Goal: Find contact information: Obtain details needed to contact an individual or organization

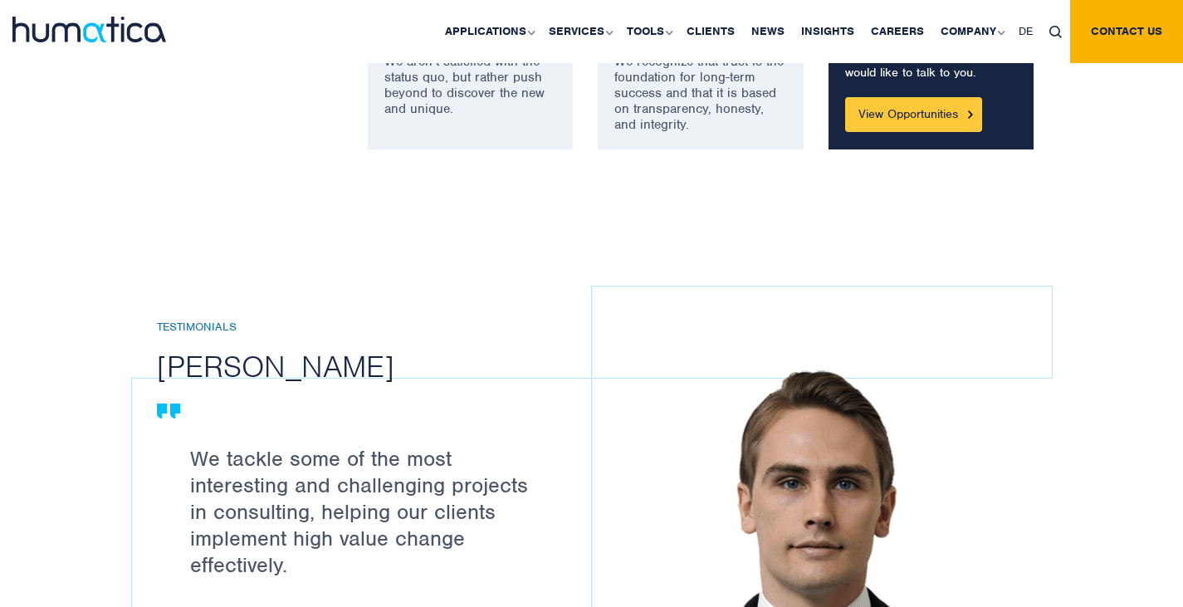
click at [870, 106] on link "View Opportunities" at bounding box center [913, 114] width 137 height 35
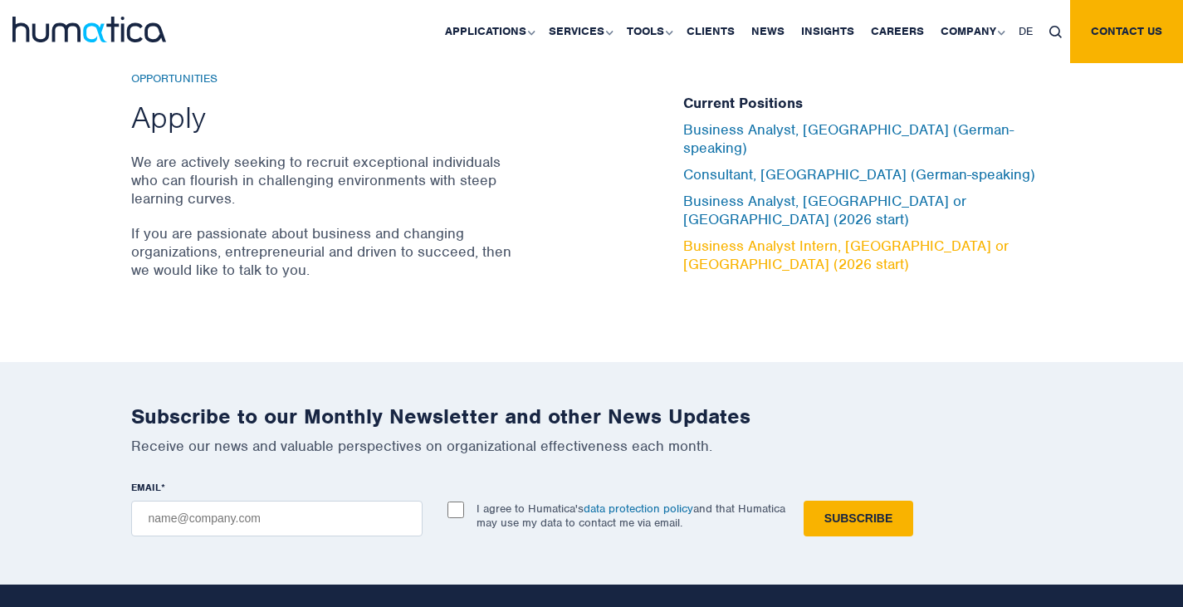
click at [814, 237] on link "Business Analyst Intern, [GEOGRAPHIC_DATA] or [GEOGRAPHIC_DATA] (2026 start)" at bounding box center [845, 255] width 325 height 37
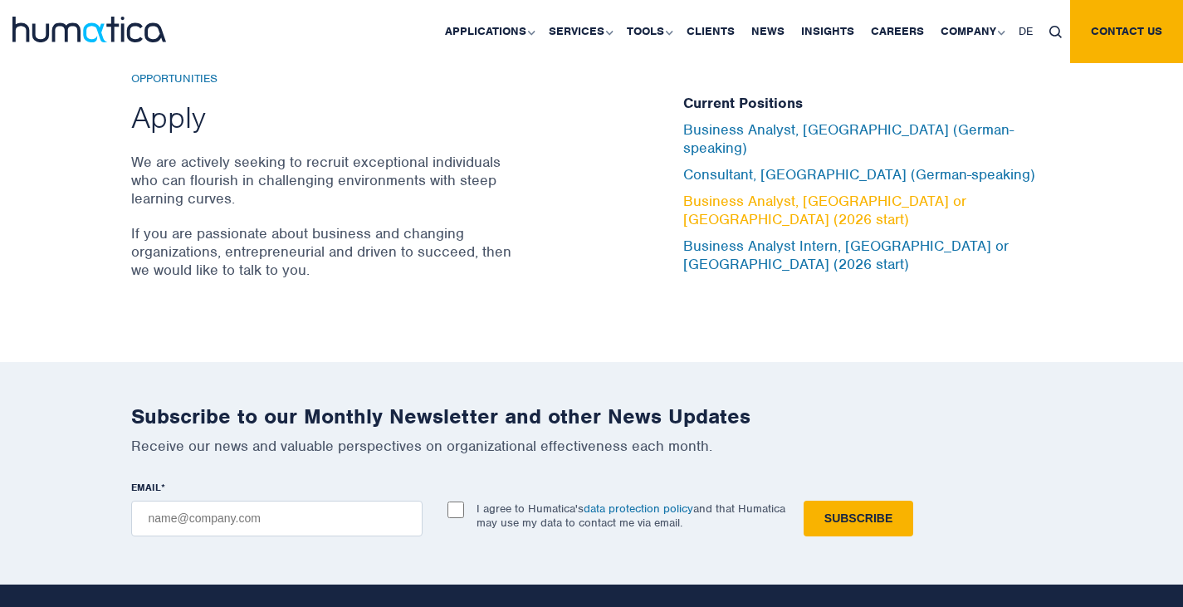
click at [841, 200] on link "Business Analyst, London or Munich (2026 start)" at bounding box center [824, 210] width 283 height 37
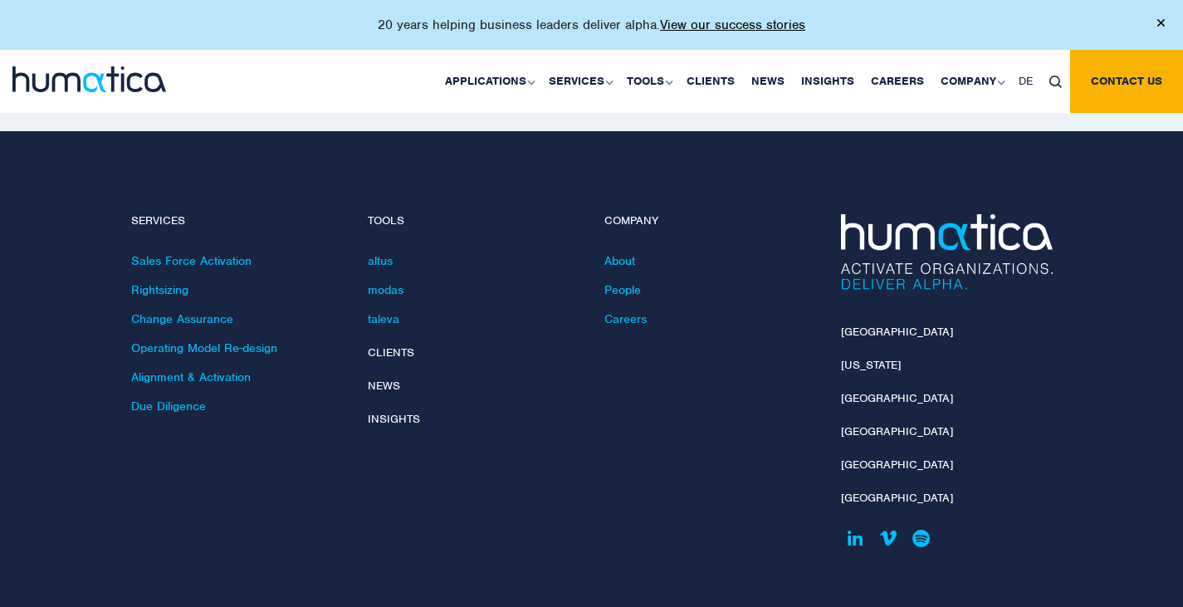
scroll to position [4860, 0]
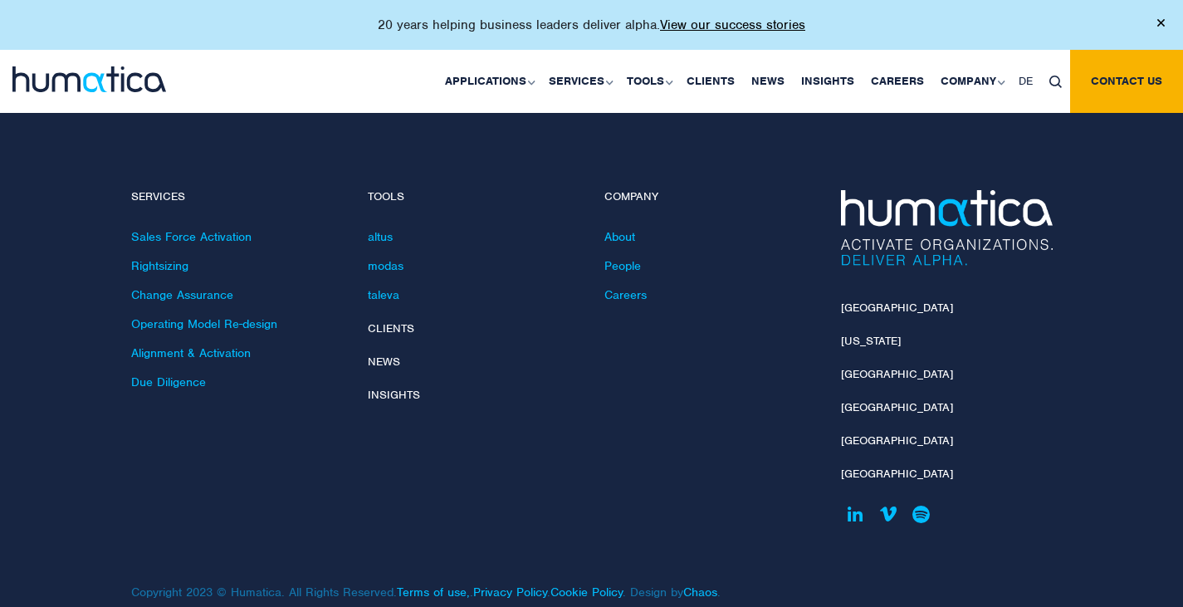
click at [853, 301] on li "[GEOGRAPHIC_DATA]" at bounding box center [947, 317] width 212 height 33
click at [853, 301] on link "[GEOGRAPHIC_DATA]" at bounding box center [897, 308] width 112 height 14
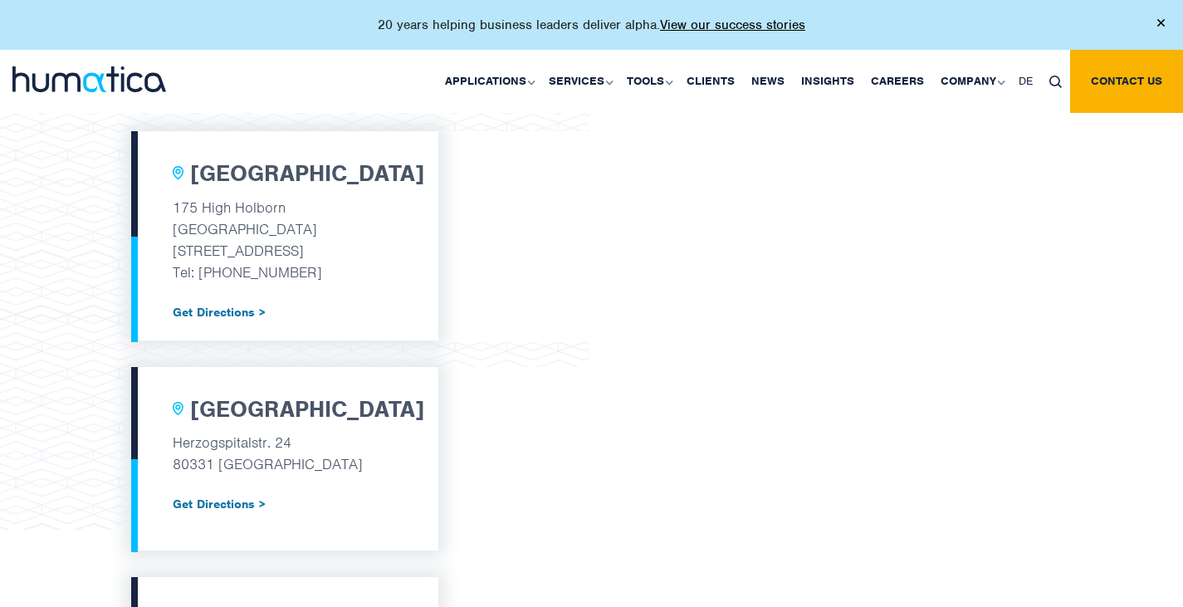
scroll to position [561, 0]
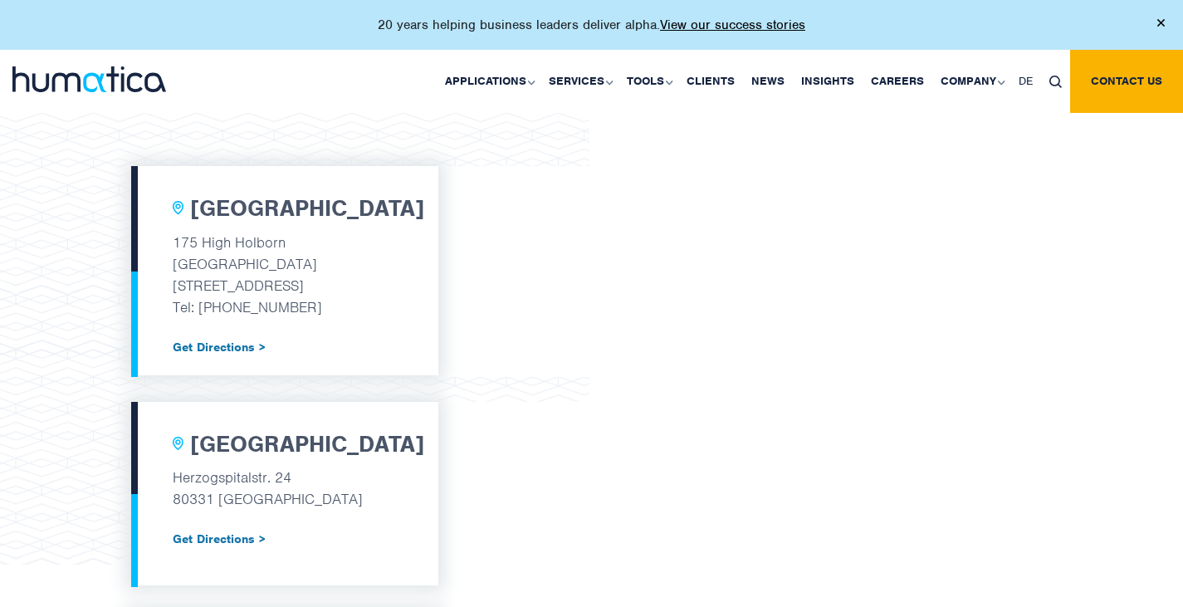
drag, startPoint x: 347, startPoint y: 306, endPoint x: 162, endPoint y: 232, distance: 199.6
click at [162, 232] on div "[GEOGRAPHIC_DATA] [STREET_ADDRESS] Tel: [PHONE_NUMBER] Get Directions >" at bounding box center [284, 270] width 307 height 209
copy div "[STREET_ADDRESS] Tel: [PHONE_NUMBER]"
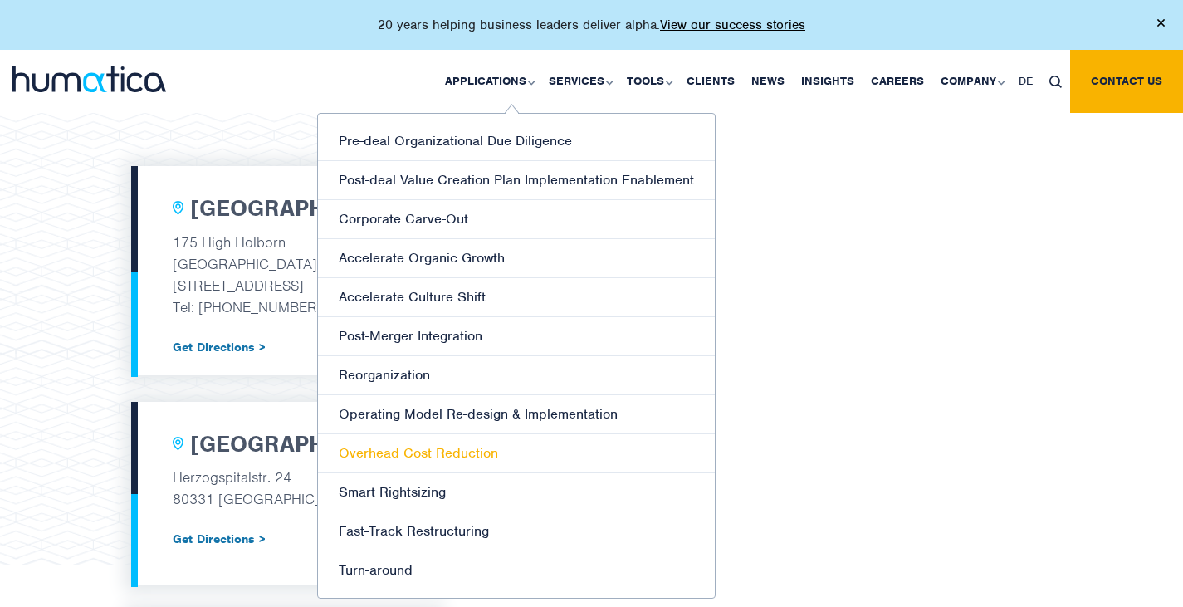
scroll to position [229, 0]
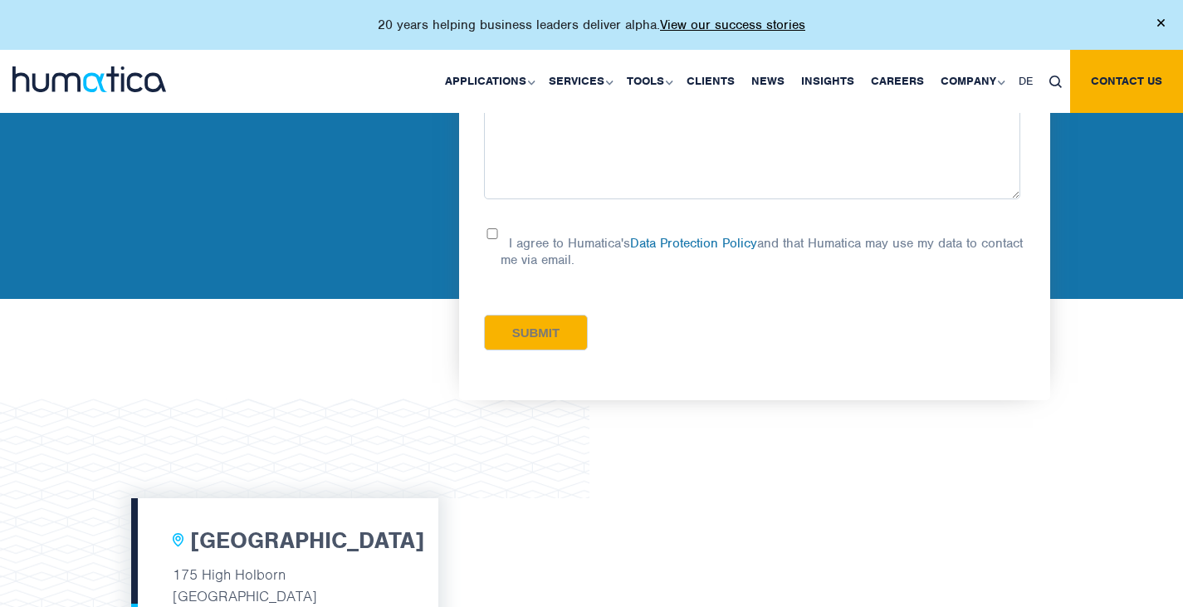
click at [272, 281] on div "Contact Us Thank you for your interest in Humatica, please use this form to con…" at bounding box center [288, 66] width 315 height 465
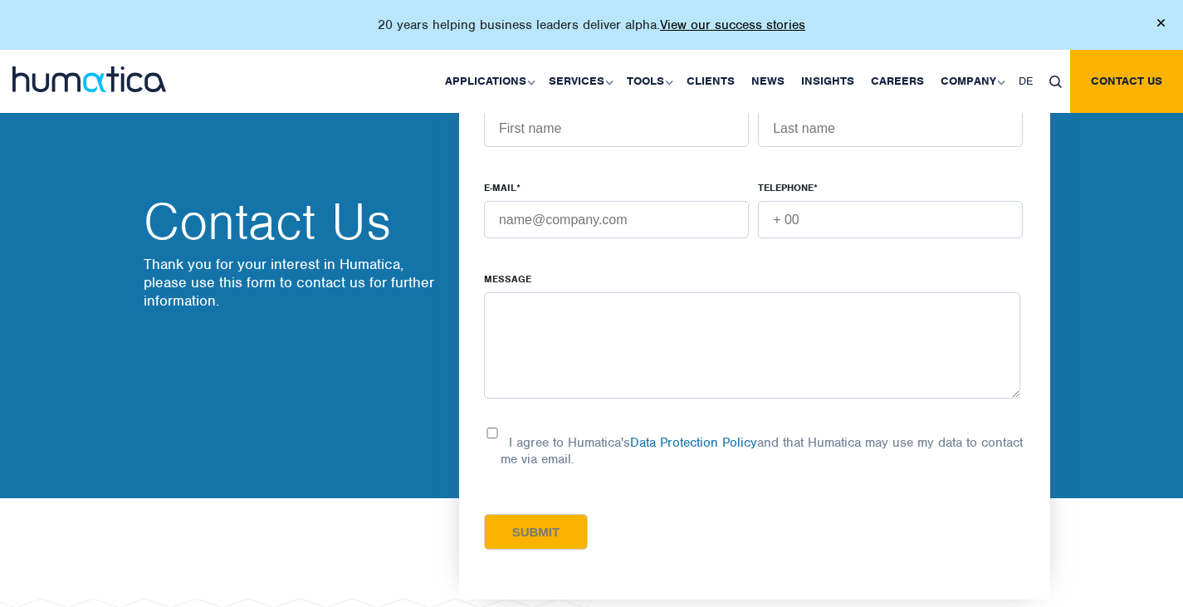
scroll to position [0, 0]
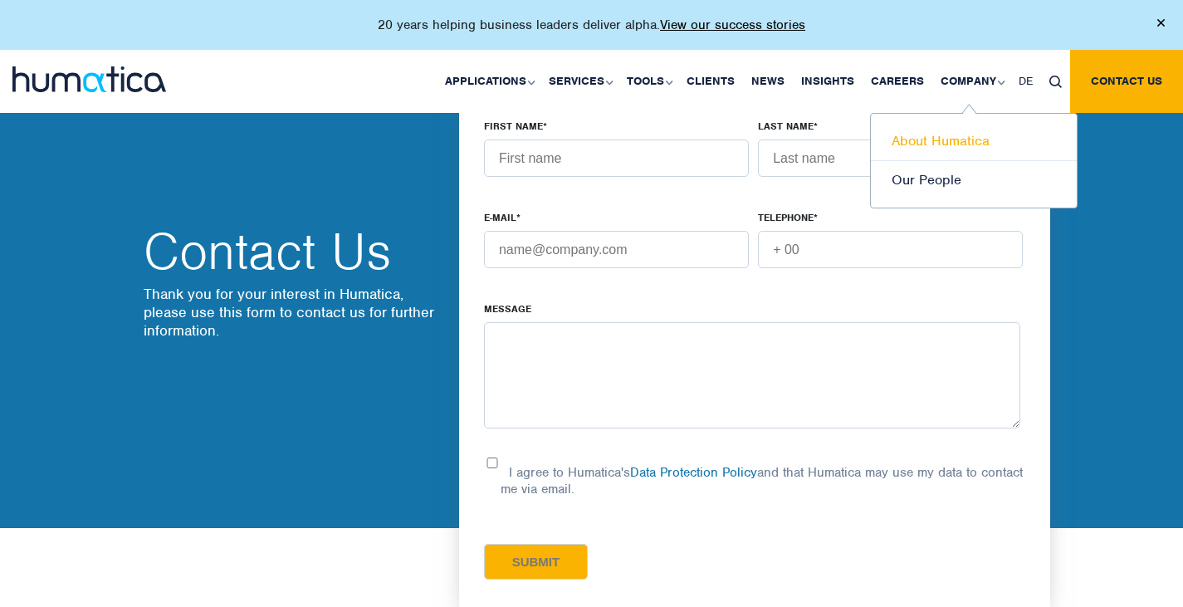
click at [969, 134] on link "About Humatica" at bounding box center [974, 141] width 206 height 39
